Goal: Information Seeking & Learning: Learn about a topic

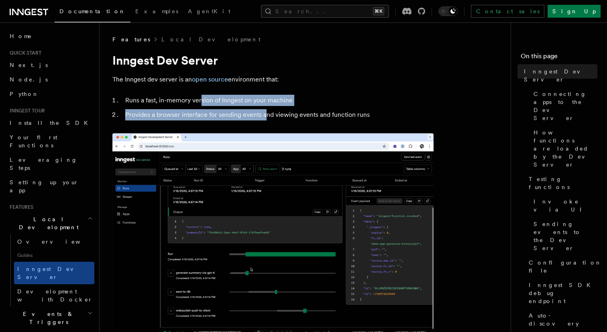
drag, startPoint x: 200, startPoint y: 103, endPoint x: 264, endPoint y: 114, distance: 64.7
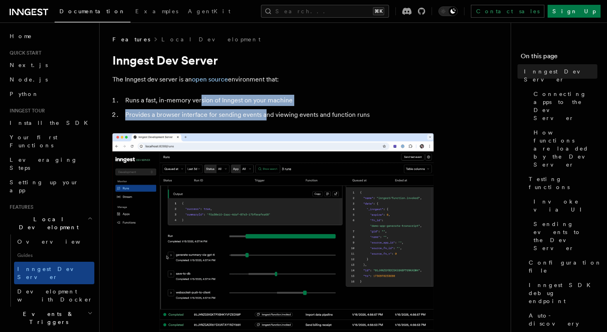
click at [264, 114] on ol "Runs a fast, in-memory version of Inngest on your machine Provides a browser in…" at bounding box center [272, 108] width 321 height 26
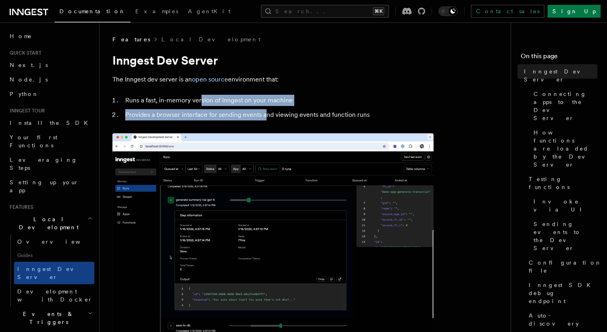
click at [184, 118] on li "Provides a browser interface for sending events and viewing events and function…" at bounding box center [278, 114] width 311 height 11
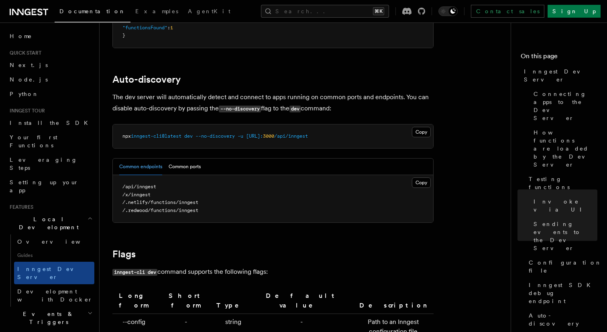
scroll to position [2714, 0]
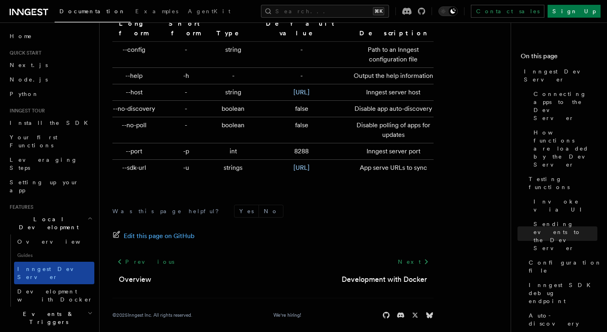
click at [50, 262] on link "Inngest Dev Server" at bounding box center [54, 273] width 80 height 22
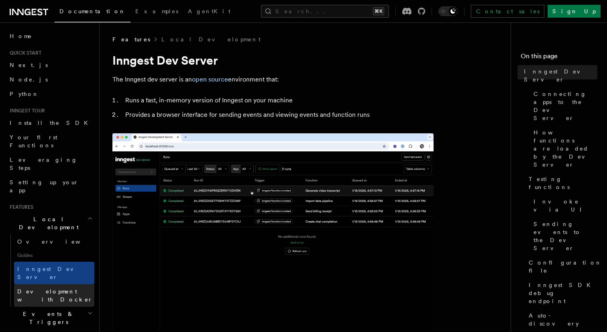
click at [55, 288] on span "Development with Docker" at bounding box center [54, 295] width 75 height 14
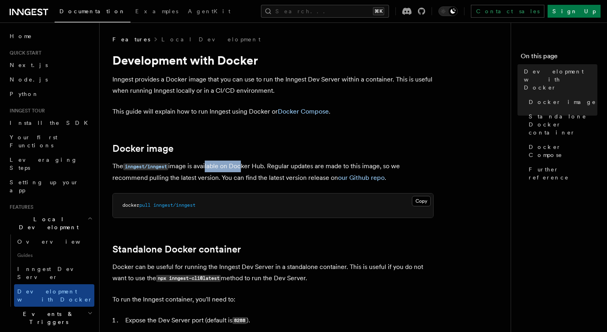
drag, startPoint x: 208, startPoint y: 169, endPoint x: 242, endPoint y: 170, distance: 34.5
click at [242, 170] on p "The inngest/inngest image is available on Docker Hub. Regular updates are made …" at bounding box center [272, 172] width 321 height 23
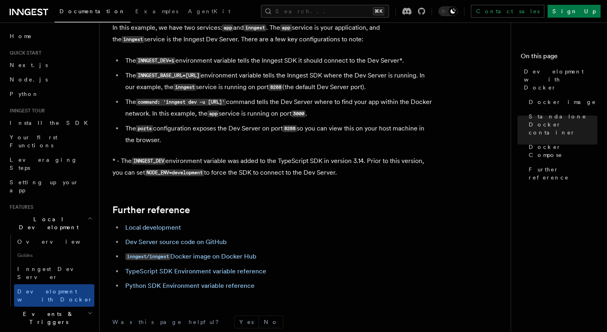
scroll to position [850, 0]
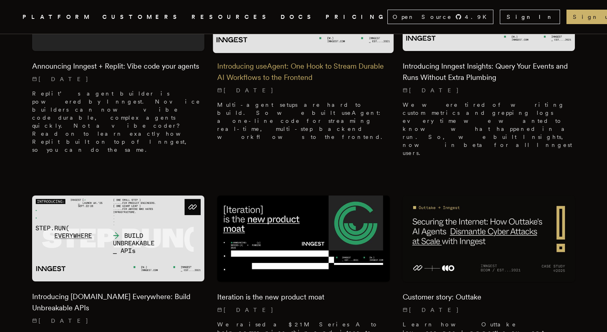
scroll to position [336, 0]
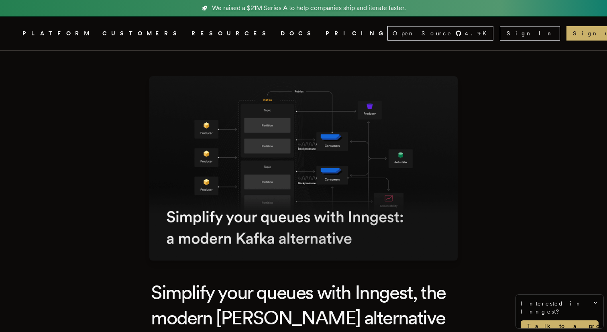
drag, startPoint x: 259, startPoint y: 218, endPoint x: 371, endPoint y: 240, distance: 113.8
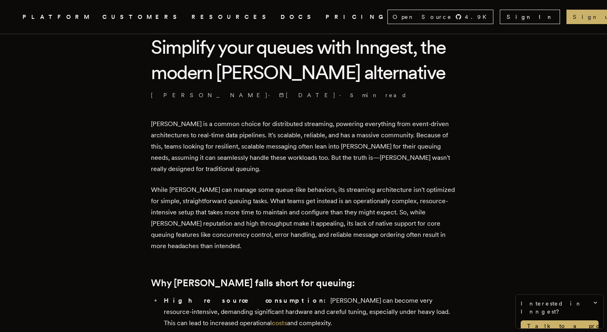
scroll to position [249, 0]
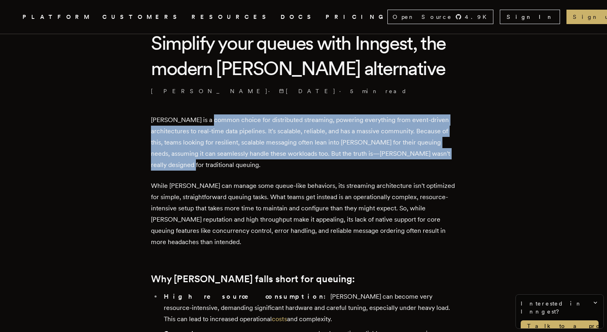
drag, startPoint x: 212, startPoint y: 121, endPoint x: 265, endPoint y: 163, distance: 67.4
click at [265, 163] on p "Kafka is a common choice for distributed streaming, powering everything from ev…" at bounding box center [303, 142] width 305 height 56
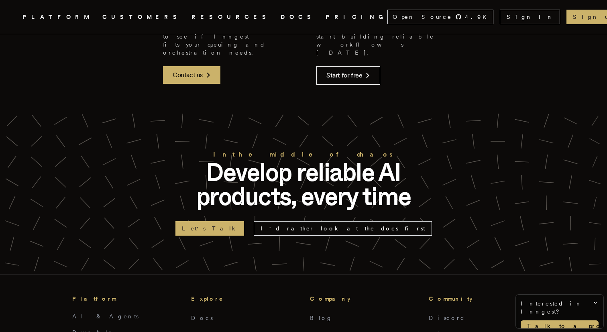
scroll to position [1887, 0]
